Goal: Task Accomplishment & Management: Use online tool/utility

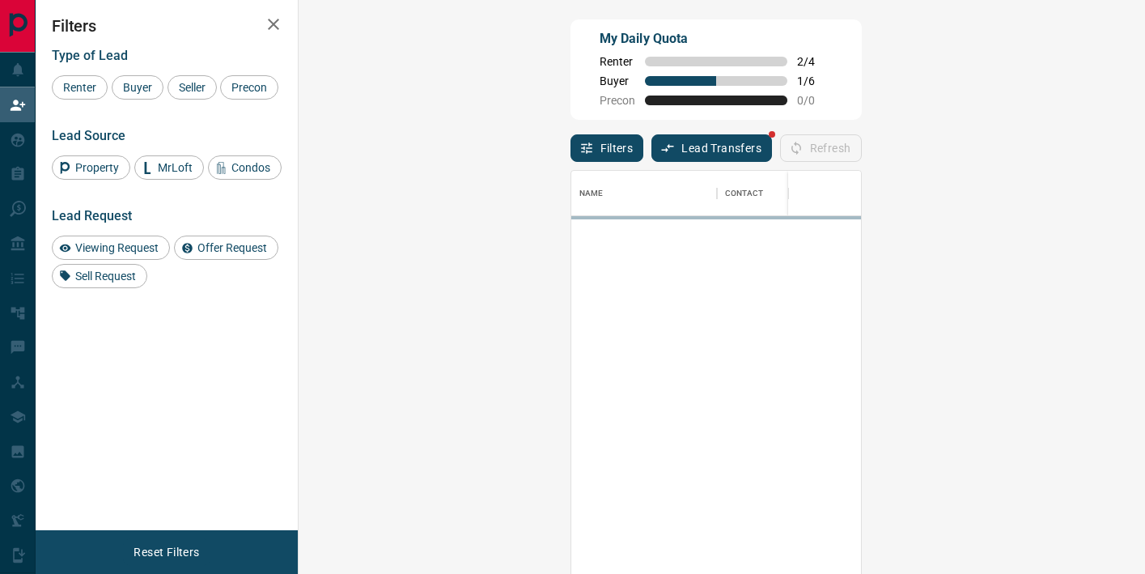
scroll to position [433, 812]
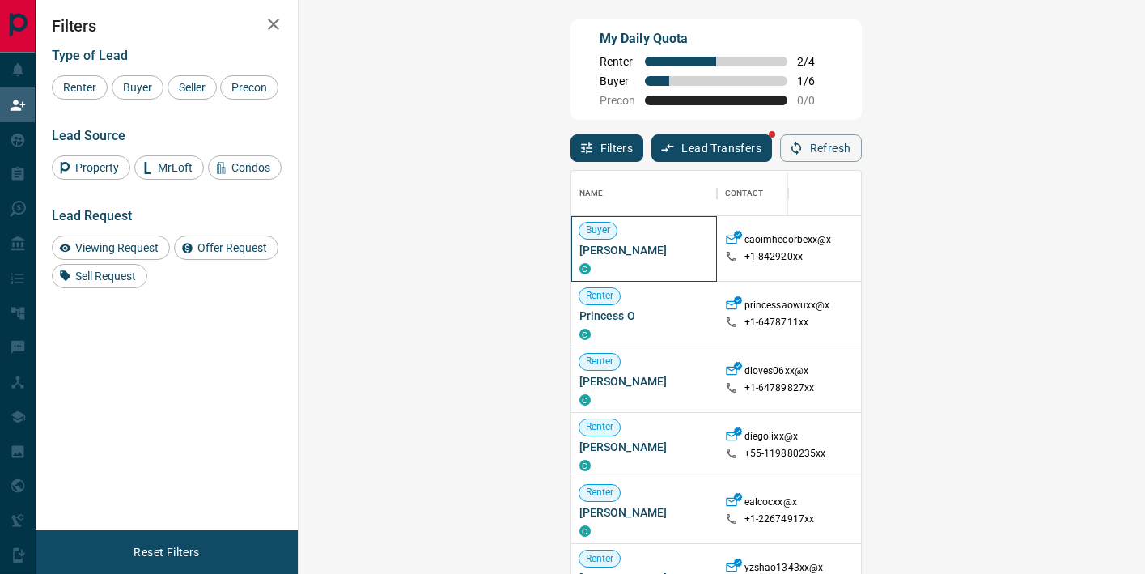
click at [579, 249] on span "Caoimhe Corbett" at bounding box center [643, 250] width 129 height 16
drag, startPoint x: 129, startPoint y: 83, endPoint x: 687, endPoint y: 221, distance: 575.0
click at [129, 83] on span "Buyer" at bounding box center [137, 87] width 40 height 13
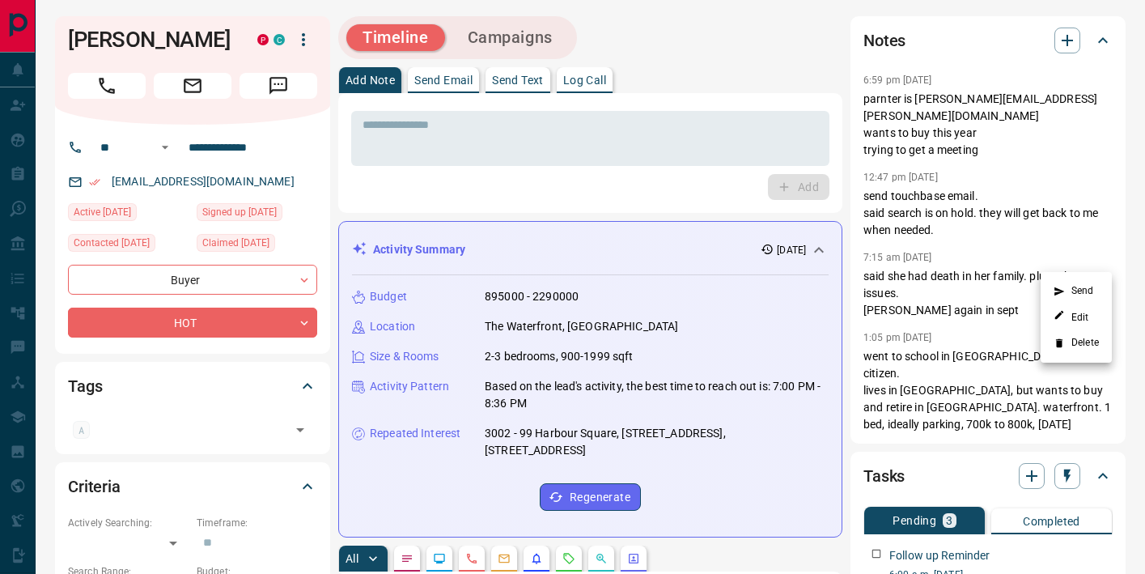
scroll to position [544, 0]
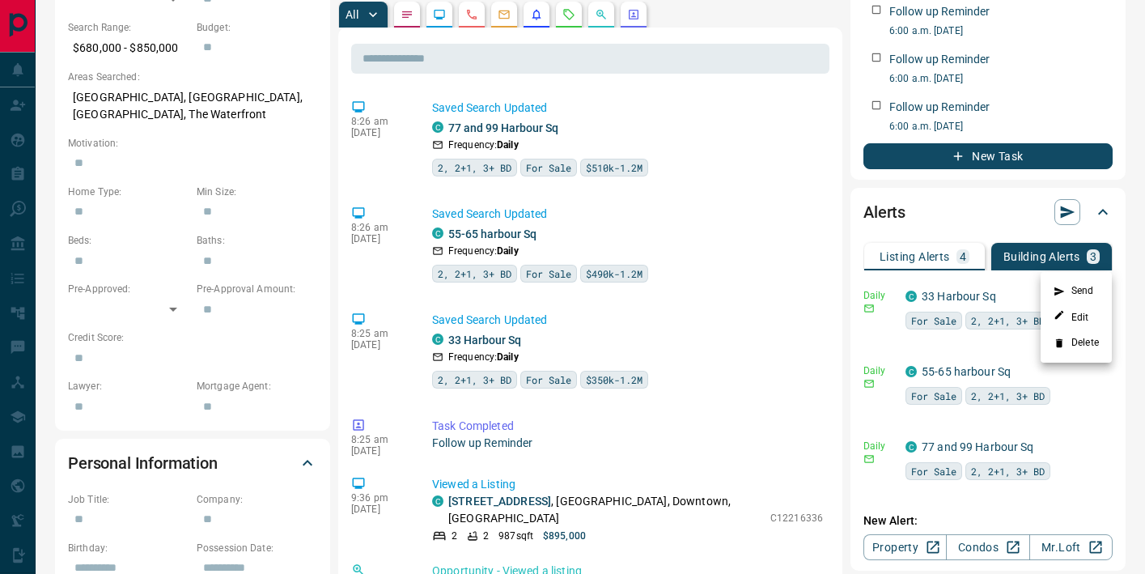
click at [352, 222] on div at bounding box center [572, 287] width 1145 height 574
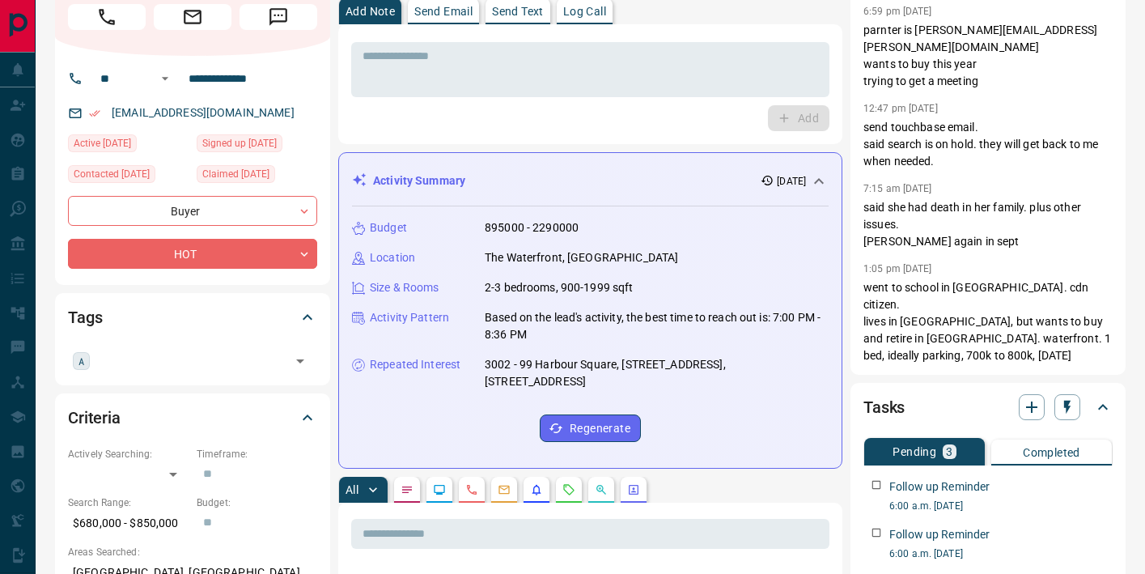
scroll to position [0, 0]
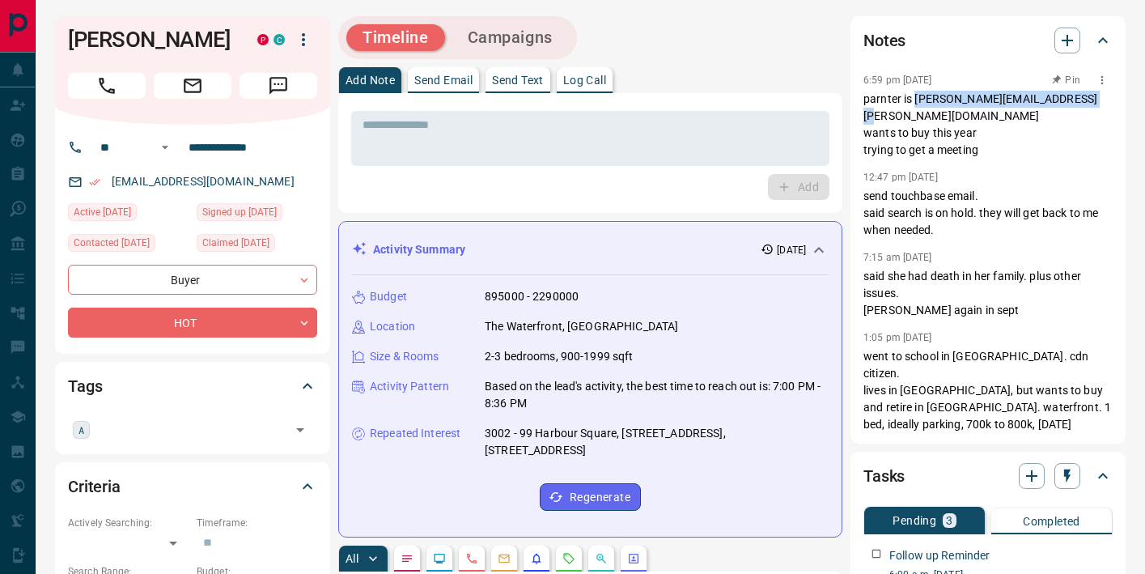
drag, startPoint x: 915, startPoint y: 100, endPoint x: 1097, endPoint y: 96, distance: 182.1
click at [1097, 96] on p "parnter is [PERSON_NAME][EMAIL_ADDRESS][PERSON_NAME][DOMAIN_NAME] wants to buy …" at bounding box center [987, 125] width 249 height 68
copy p "[PERSON_NAME][EMAIL_ADDRESS][PERSON_NAME][DOMAIN_NAME]"
